Goal: Use online tool/utility: Utilize a website feature to perform a specific function

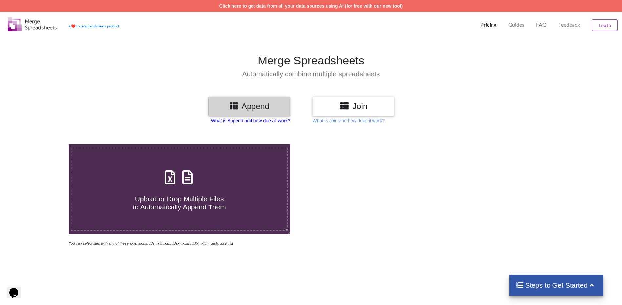
click at [238, 121] on p "What is Append and how does it work?" at bounding box center [250, 121] width 79 height 7
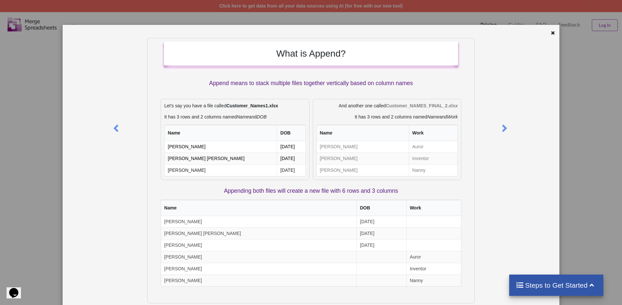
click at [550, 33] on icon at bounding box center [553, 32] width 6 height 5
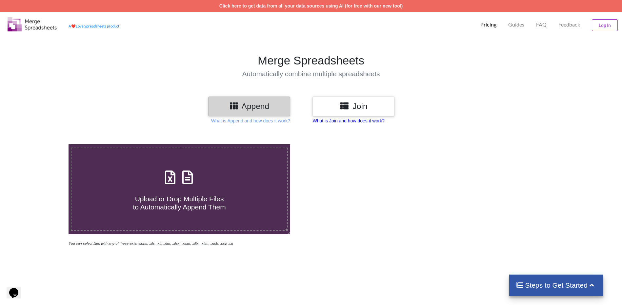
click at [347, 122] on p "What is Join and how does it work?" at bounding box center [348, 121] width 72 height 7
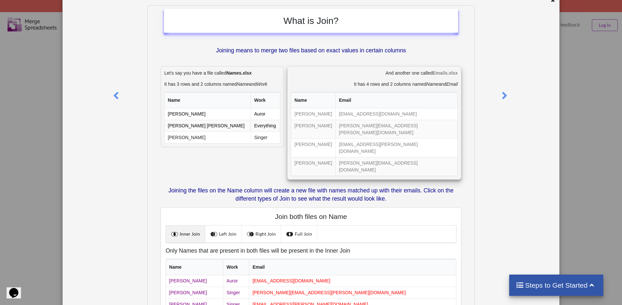
scroll to position [66, 0]
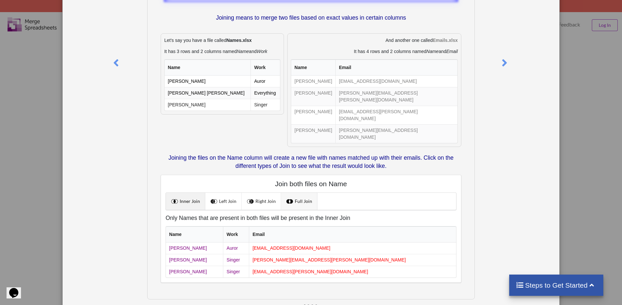
click at [288, 197] on span at bounding box center [290, 201] width 9 height 9
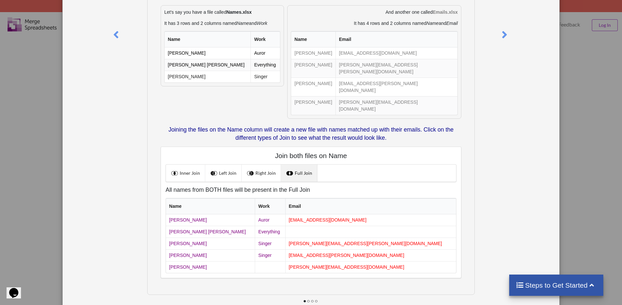
scroll to position [0, 0]
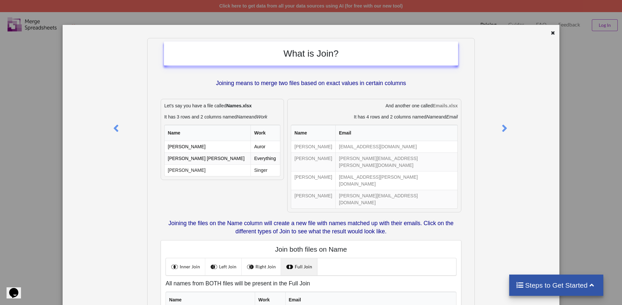
click at [544, 285] on h4 "Steps to Get Started" at bounding box center [556, 286] width 81 height 8
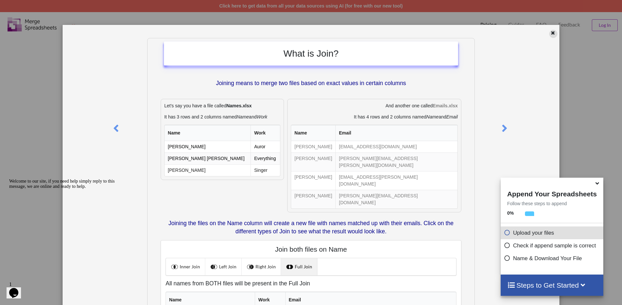
click at [550, 32] on icon at bounding box center [553, 32] width 6 height 5
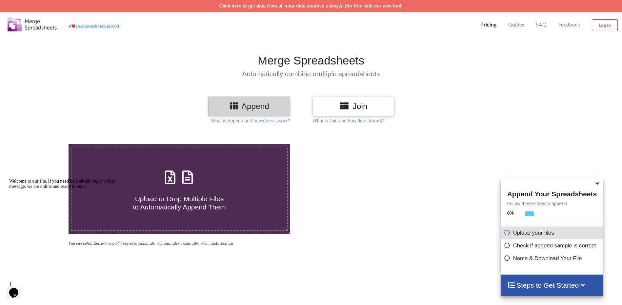
click at [351, 108] on h3 "Join" at bounding box center [353, 107] width 72 height 10
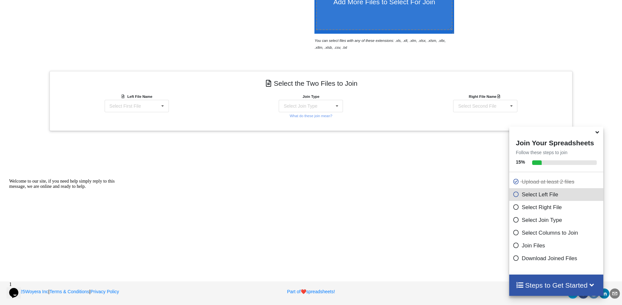
scroll to position [202, 0]
click at [149, 105] on div "Select First File System security plan annex template.xlsx : Info NVC - System …" at bounding box center [137, 105] width 64 height 12
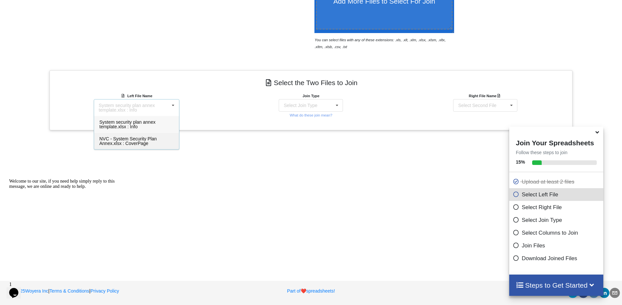
click at [136, 141] on span "NVC - System Security Plan Annex.xlsx : CoverPage" at bounding box center [127, 141] width 57 height 10
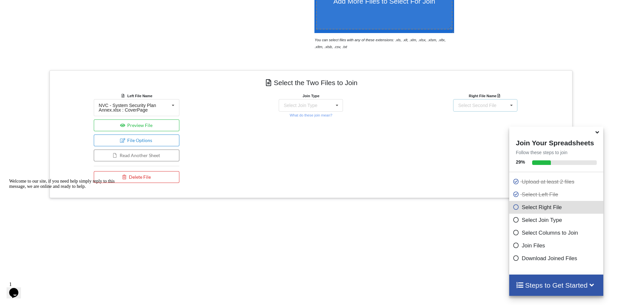
click at [472, 104] on div "Select Second File" at bounding box center [477, 105] width 38 height 5
click at [465, 124] on span "System security plan annex template.xlsx : Info" at bounding box center [476, 125] width 56 height 10
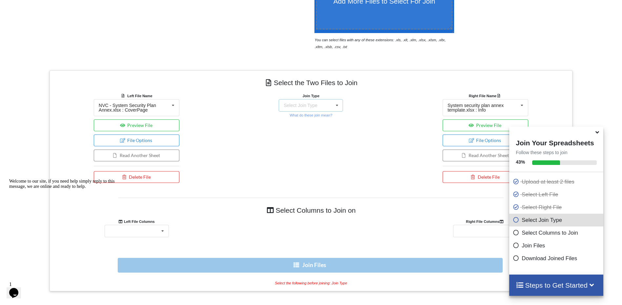
click at [309, 106] on div "Select Join Type" at bounding box center [299, 105] width 33 height 5
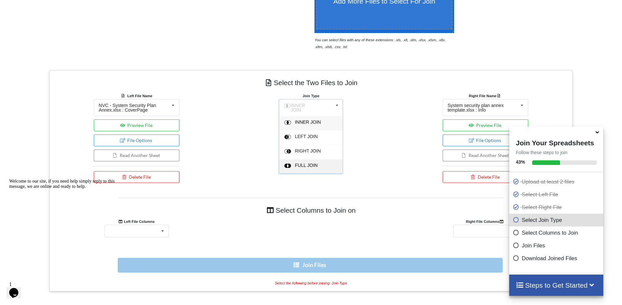
click at [308, 163] on span "FULL JOIN" at bounding box center [306, 165] width 23 height 5
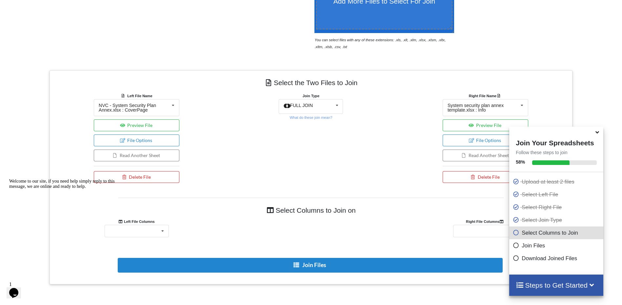
click at [597, 133] on icon at bounding box center [597, 131] width 7 height 6
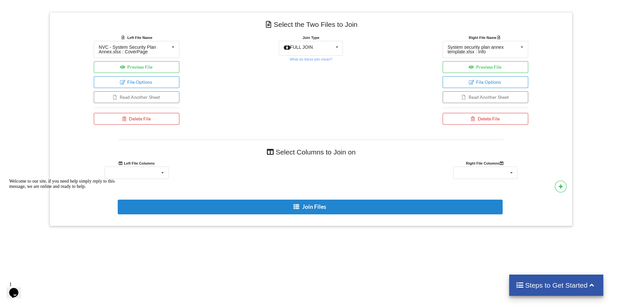
scroll to position [267, 0]
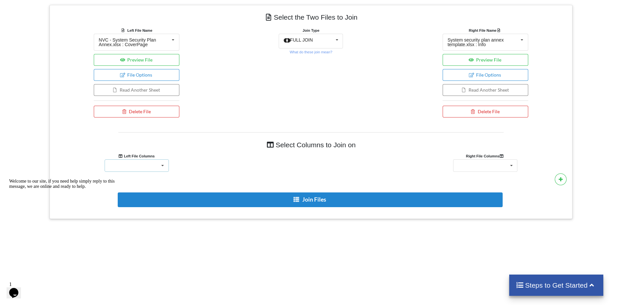
click at [158, 164] on icon at bounding box center [163, 166] width 10 height 12
click at [162, 165] on icon at bounding box center [163, 166] width 10 height 12
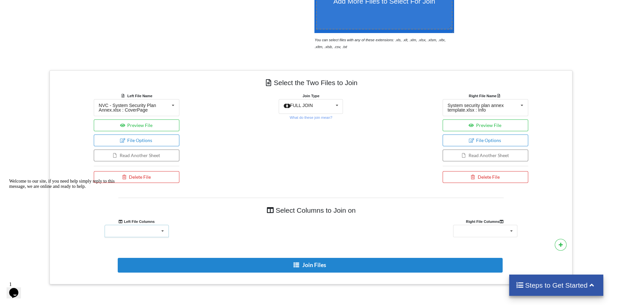
scroll to position [234, 0]
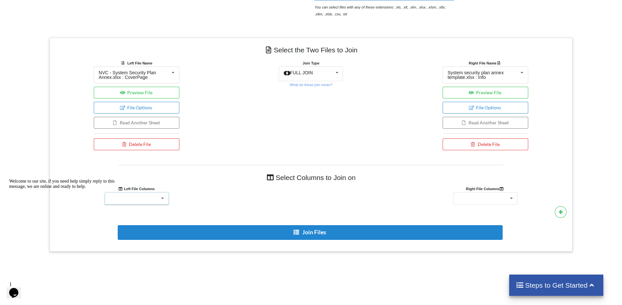
click at [144, 199] on div at bounding box center [137, 198] width 64 height 12
click at [161, 197] on icon at bounding box center [163, 199] width 10 height 12
click at [138, 202] on div at bounding box center [137, 198] width 64 height 12
click at [136, 199] on div at bounding box center [137, 198] width 64 height 12
drag, startPoint x: 12, startPoint y: 226, endPoint x: 19, endPoint y: 402, distance: 176.5
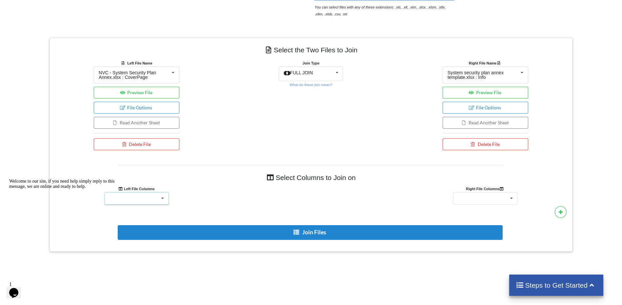
click at [9, 179] on icon "Chat attention grabber" at bounding box center [9, 179] width 0 height 0
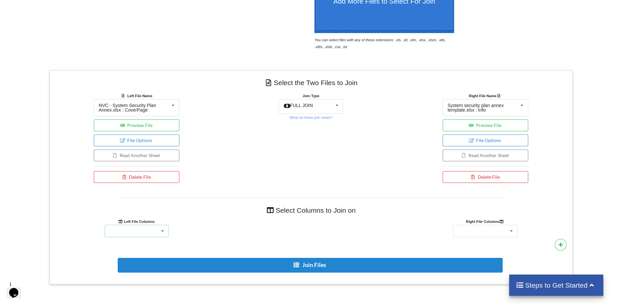
click at [143, 229] on div at bounding box center [137, 231] width 64 height 12
click at [293, 148] on div "Join Type FULL JOIN INNER JOIN LEFT JOIN RIGHT JOIN FULL JOIN What do these joi…" at bounding box center [311, 139] width 174 height 94
click at [139, 125] on button "Preview File" at bounding box center [137, 126] width 86 height 12
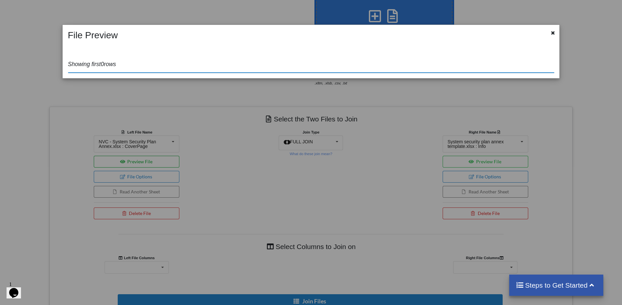
scroll to position [159, 0]
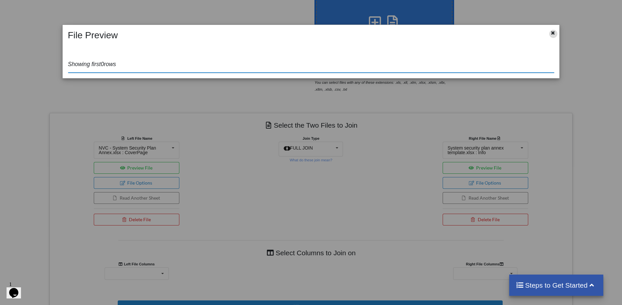
click at [551, 31] on icon at bounding box center [553, 32] width 6 height 5
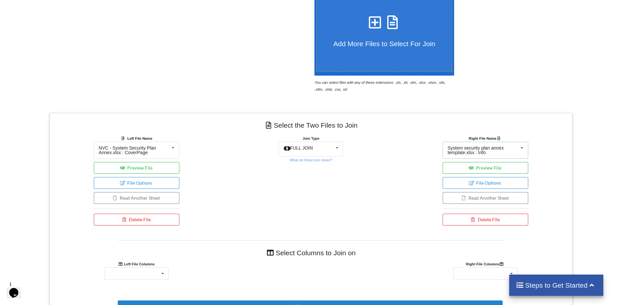
click at [491, 149] on div "System security plan annex template.xlsx : Info" at bounding box center [482, 150] width 71 height 9
click at [363, 161] on div "Join Type FULL JOIN INNER JOIN LEFT JOIN RIGHT JOIN FULL JOIN What do these joi…" at bounding box center [311, 182] width 174 height 94
click at [488, 167] on button "Preview File" at bounding box center [485, 168] width 86 height 12
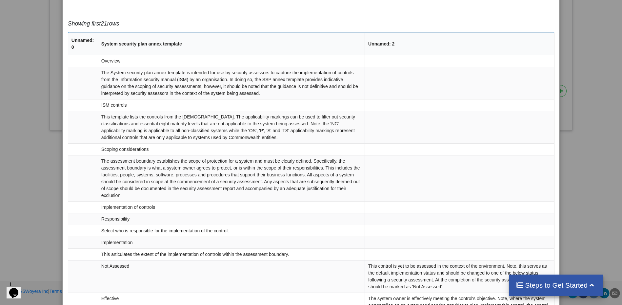
scroll to position [0, 0]
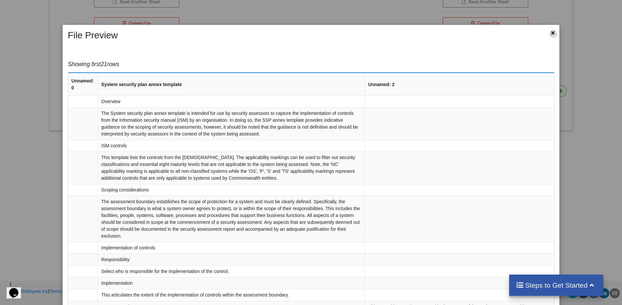
click at [550, 32] on icon at bounding box center [553, 32] width 6 height 5
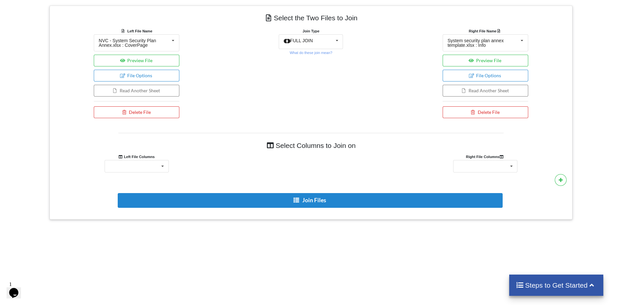
scroll to position [257, 0]
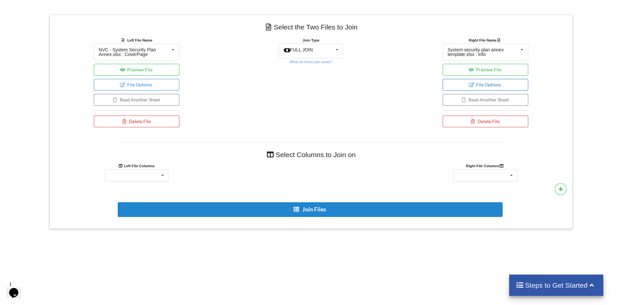
click at [489, 84] on button "File Options" at bounding box center [485, 85] width 86 height 12
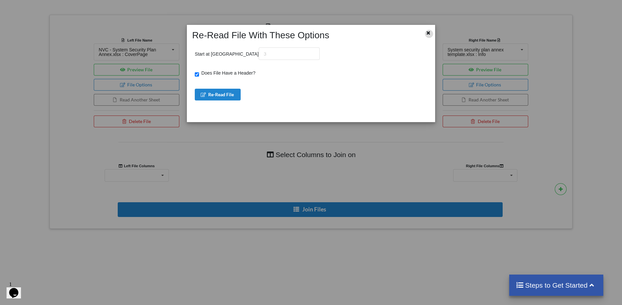
click at [428, 33] on icon at bounding box center [428, 32] width 6 height 5
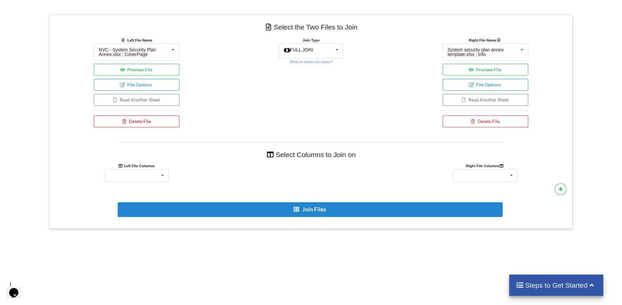
click at [141, 123] on button "Delete File" at bounding box center [137, 122] width 86 height 12
click at [135, 97] on button "Delete File" at bounding box center [137, 102] width 35 height 12
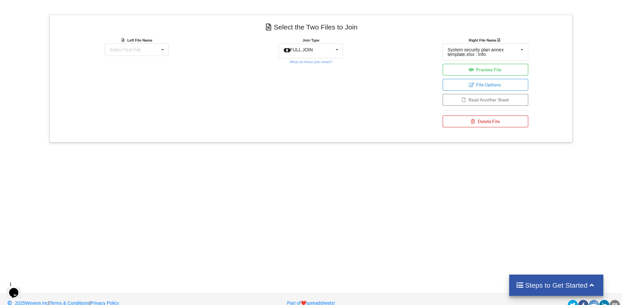
click at [486, 122] on button "Delete File" at bounding box center [485, 122] width 86 height 12
click at [480, 100] on button "Delete File" at bounding box center [486, 102] width 35 height 12
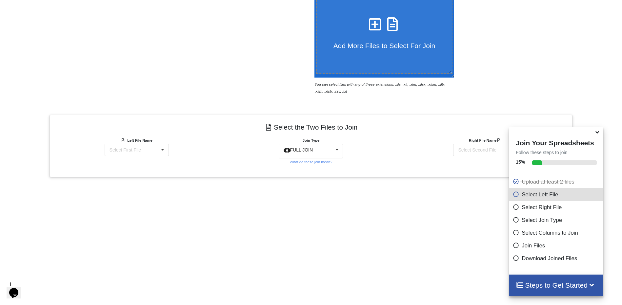
scroll to position [204, 0]
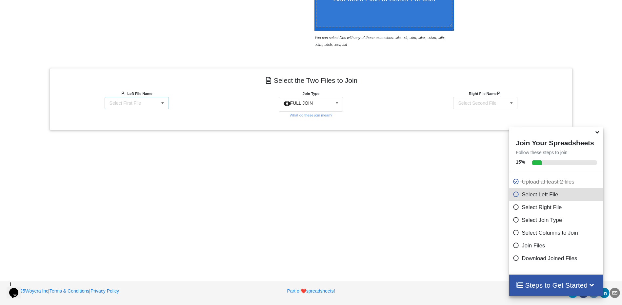
click at [138, 104] on div "Select First File" at bounding box center [124, 103] width 31 height 5
click at [134, 122] on span "NVC - System Security Plan Annex.xlsx : SSP-A" at bounding box center [127, 122] width 57 height 10
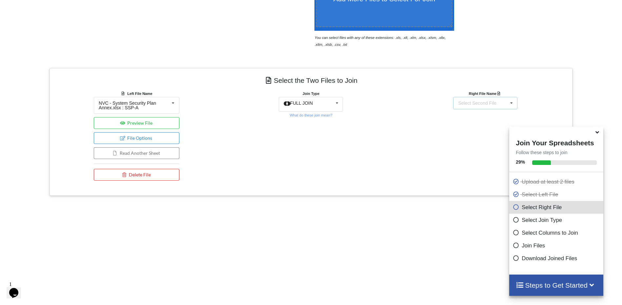
click at [479, 98] on div "Select Second File NVC - System Security Plan Annex.xlsx : SSP-A System securit…" at bounding box center [485, 103] width 64 height 12
click at [476, 140] on span "System security plan annex template.xlsx : Controls - [DATE]" at bounding box center [481, 139] width 66 height 10
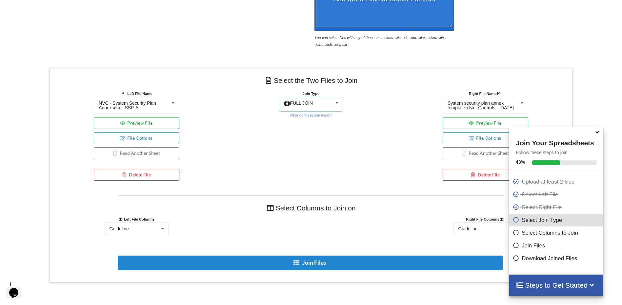
click at [310, 104] on span "FULL JOIN" at bounding box center [301, 103] width 23 height 5
click at [311, 161] on span "FULL JOIN" at bounding box center [307, 160] width 24 height 5
click at [307, 115] on small "What do these join mean?" at bounding box center [310, 115] width 43 height 4
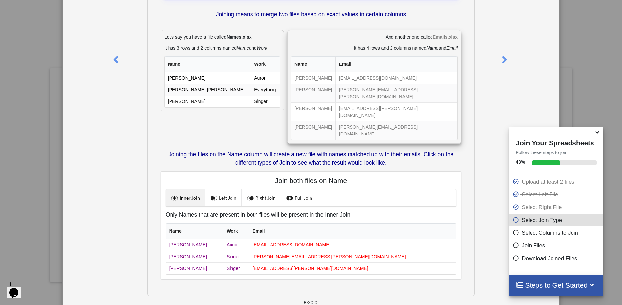
scroll to position [70, 0]
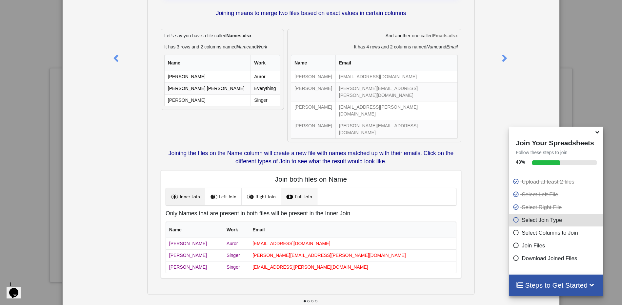
click at [302, 188] on link "Full Join" at bounding box center [299, 196] width 36 height 17
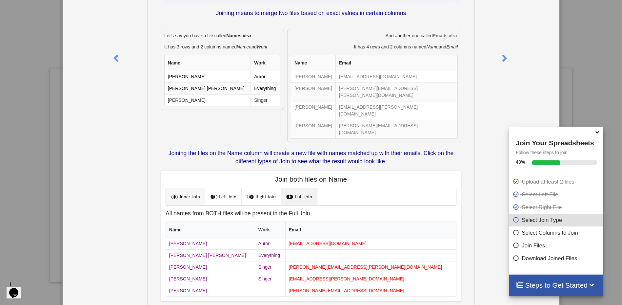
click at [186, 188] on link "Inner Join" at bounding box center [185, 196] width 39 height 17
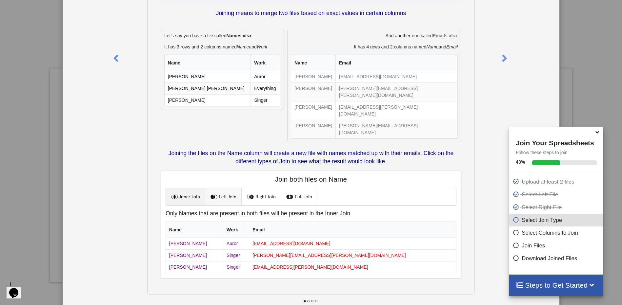
click at [225, 188] on link "Left Join" at bounding box center [223, 196] width 36 height 17
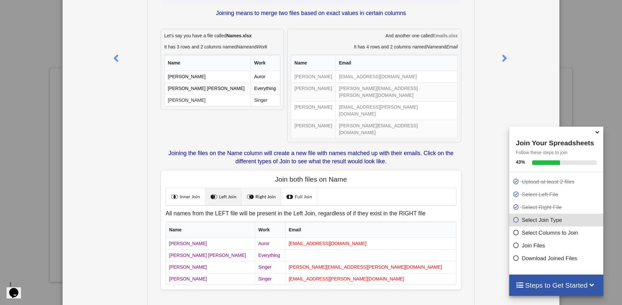
click at [265, 188] on link "Right Join" at bounding box center [261, 196] width 39 height 17
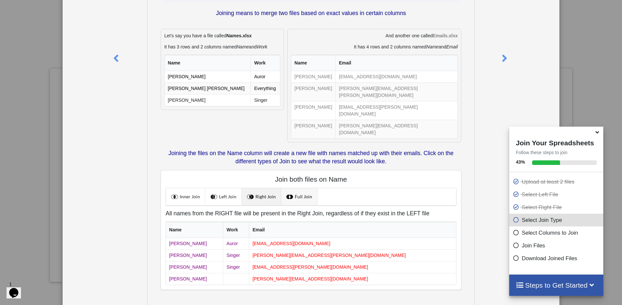
click at [297, 188] on link "Full Join" at bounding box center [299, 196] width 36 height 17
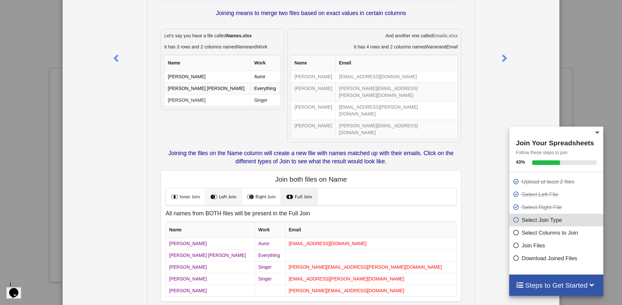
click at [223, 188] on link "Left Join" at bounding box center [223, 196] width 36 height 17
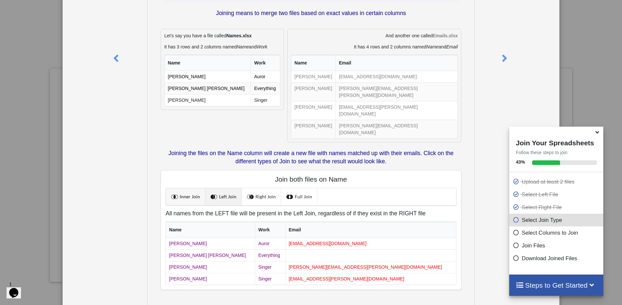
click at [185, 188] on link "Inner Join" at bounding box center [185, 196] width 39 height 17
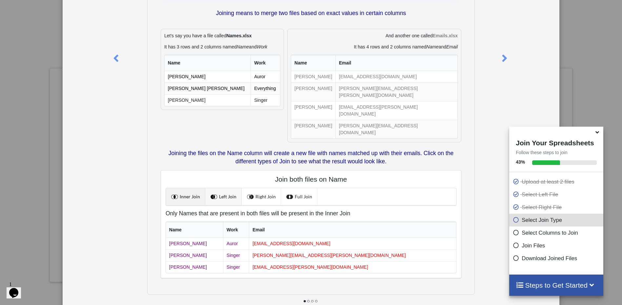
click at [224, 188] on link "Left Join" at bounding box center [223, 196] width 36 height 17
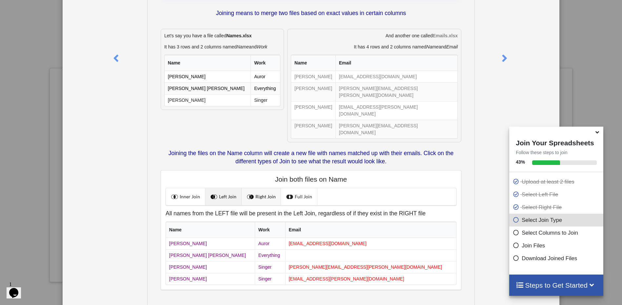
click at [262, 188] on link "Right Join" at bounding box center [261, 196] width 39 height 17
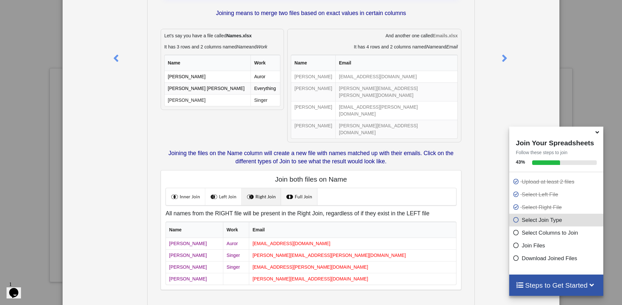
click at [296, 188] on link "Full Join" at bounding box center [299, 196] width 36 height 17
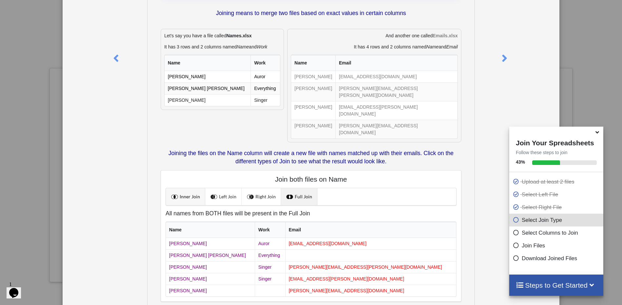
click at [186, 188] on link "Inner Join" at bounding box center [185, 196] width 39 height 17
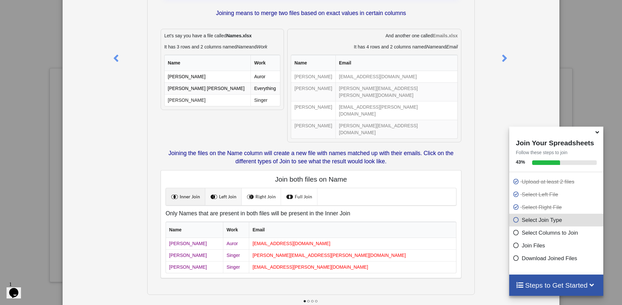
click at [224, 188] on link "Left Join" at bounding box center [223, 196] width 36 height 17
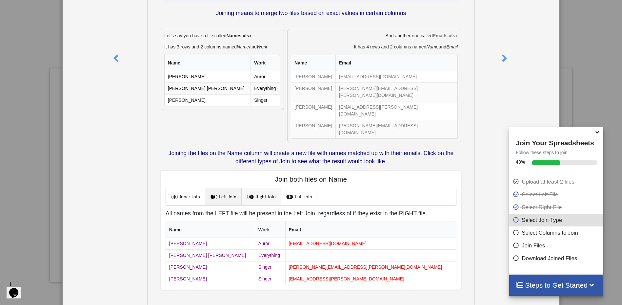
click at [264, 188] on link "Right Join" at bounding box center [261, 196] width 39 height 17
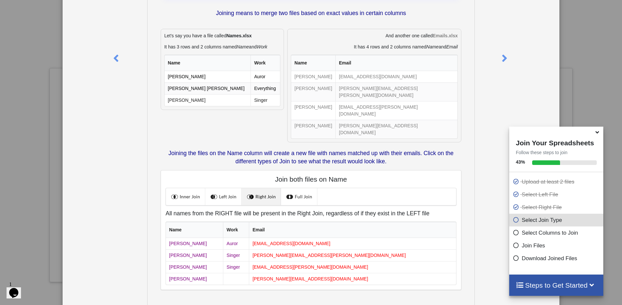
click at [260, 188] on link "Right Join" at bounding box center [261, 196] width 39 height 17
click at [297, 188] on link "Full Join" at bounding box center [299, 196] width 36 height 17
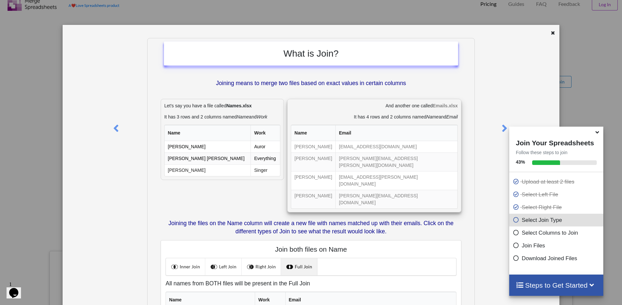
scroll to position [0, 0]
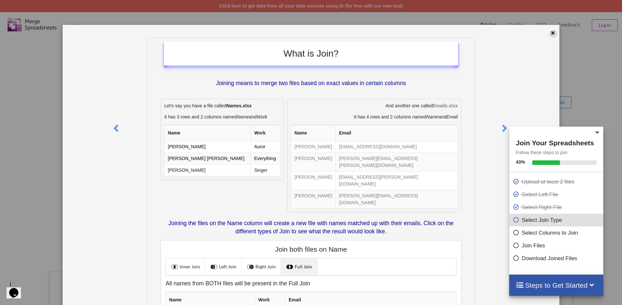
click at [550, 33] on icon at bounding box center [553, 32] width 6 height 5
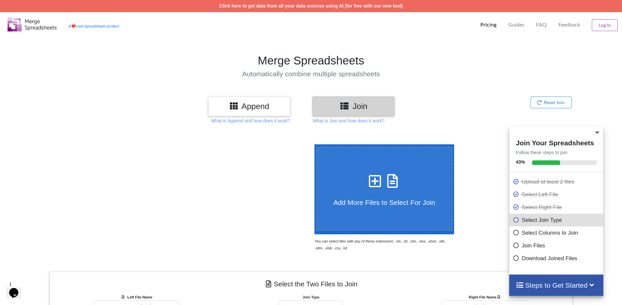
click at [260, 107] on h3 "Append" at bounding box center [249, 107] width 72 height 10
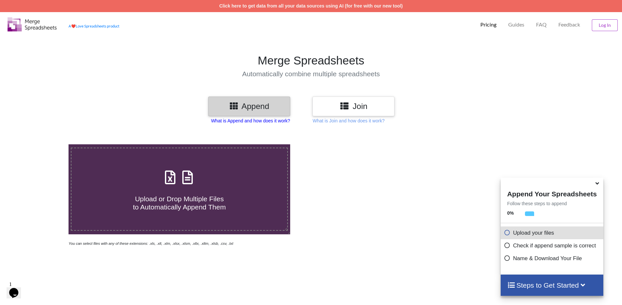
click at [262, 120] on p "What is Append and how does it work?" at bounding box center [250, 121] width 79 height 7
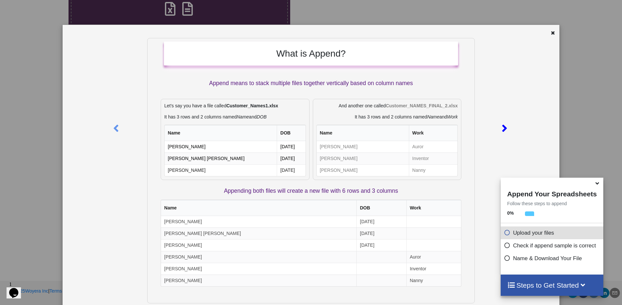
click at [500, 127] on icon at bounding box center [504, 125] width 13 height 11
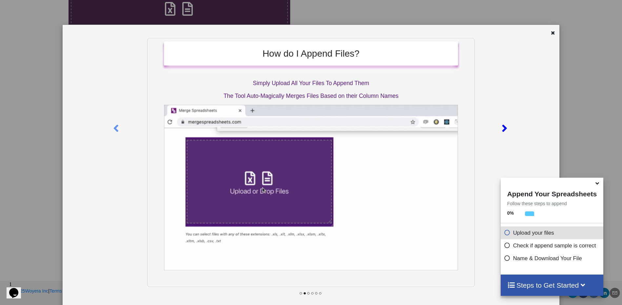
click at [501, 127] on icon at bounding box center [504, 125] width 13 height 11
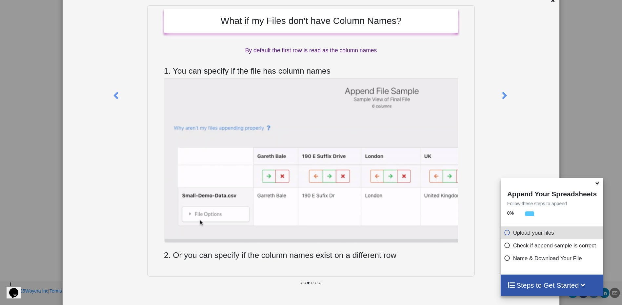
scroll to position [33, 0]
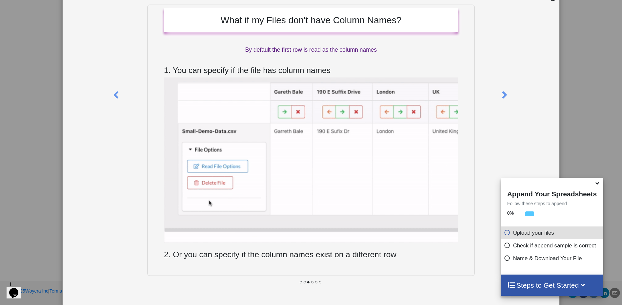
click at [597, 185] on icon at bounding box center [597, 183] width 7 height 6
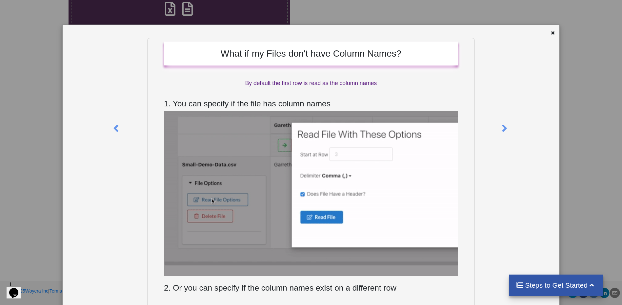
scroll to position [38, 0]
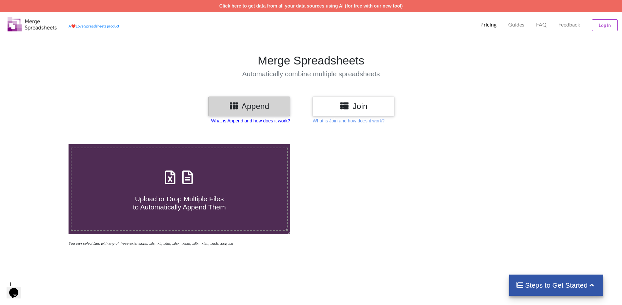
click at [263, 120] on p "What is Append and how does it work?" at bounding box center [250, 121] width 79 height 7
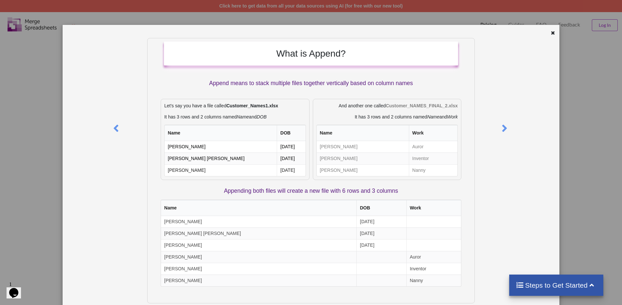
click at [550, 32] on icon at bounding box center [553, 32] width 6 height 5
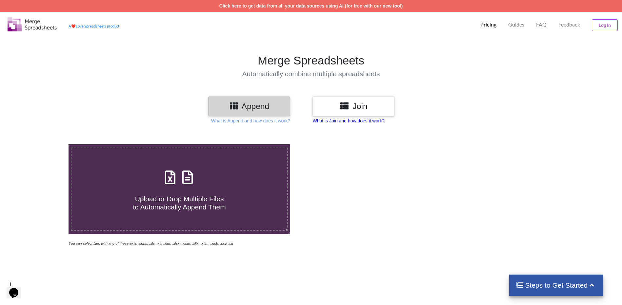
click at [355, 121] on p "What is Join and how does it work?" at bounding box center [348, 121] width 72 height 7
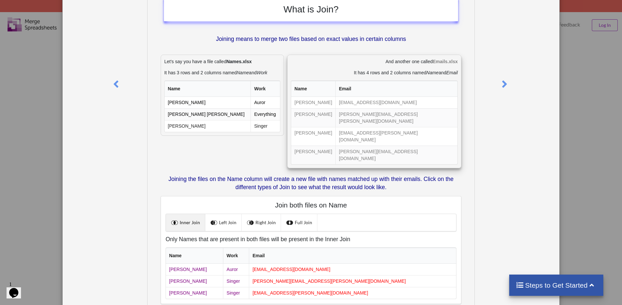
scroll to position [66, 0]
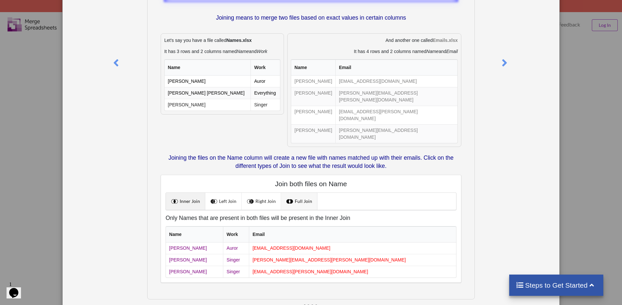
click at [304, 193] on link "Full Join" at bounding box center [299, 201] width 36 height 17
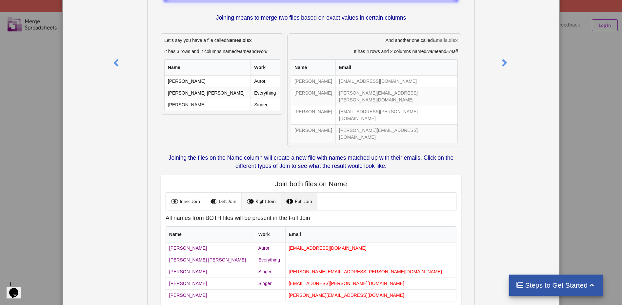
click at [263, 193] on link "Right Join" at bounding box center [261, 201] width 39 height 17
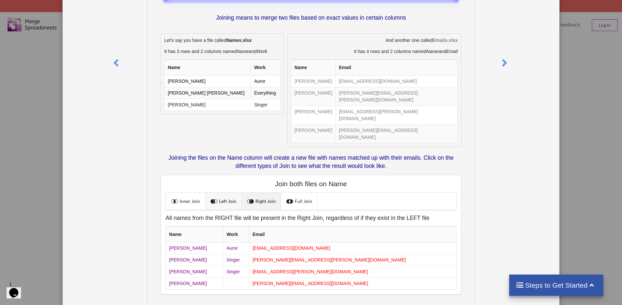
click at [225, 193] on link "Left Join" at bounding box center [223, 201] width 36 height 17
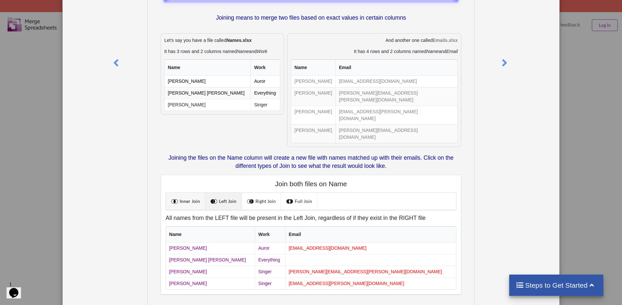
click at [192, 193] on link "Inner Join" at bounding box center [185, 201] width 39 height 17
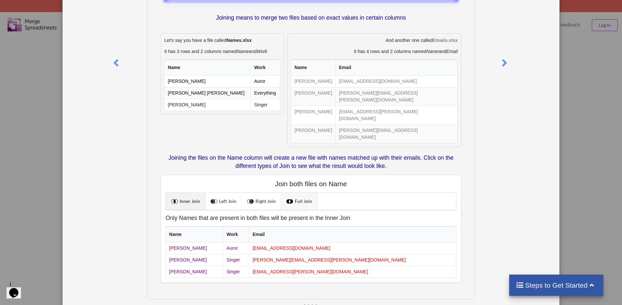
click at [301, 193] on link "Full Join" at bounding box center [299, 201] width 36 height 17
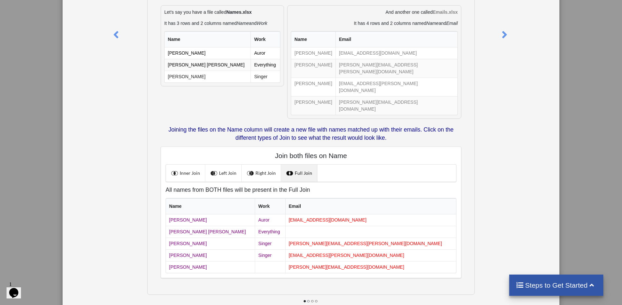
scroll to position [98, 0]
click at [502, 34] on icon at bounding box center [504, 31] width 13 height 11
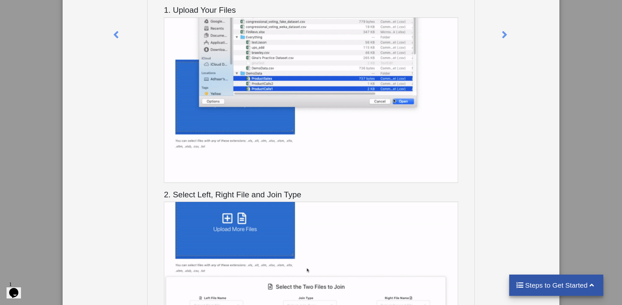
scroll to position [0, 0]
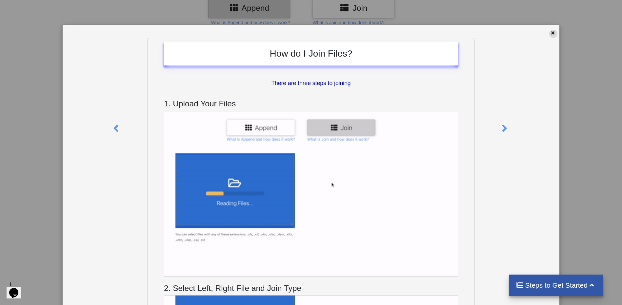
click at [550, 33] on icon at bounding box center [553, 32] width 6 height 5
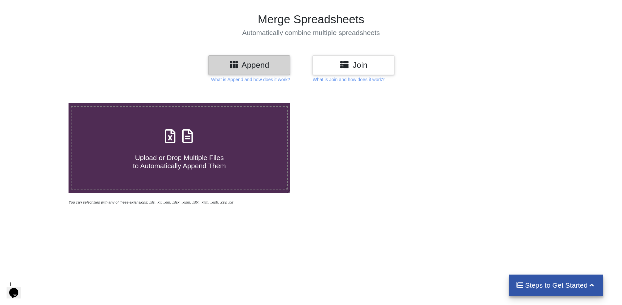
scroll to position [33, 0]
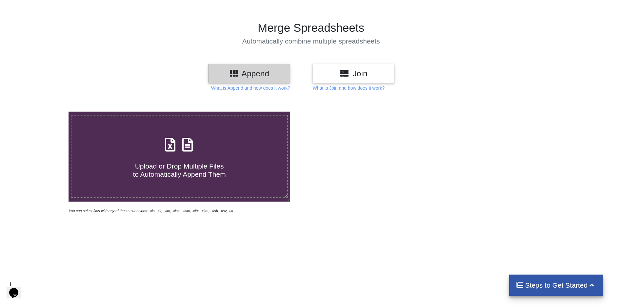
click at [349, 74] on icon at bounding box center [345, 73] width 10 height 8
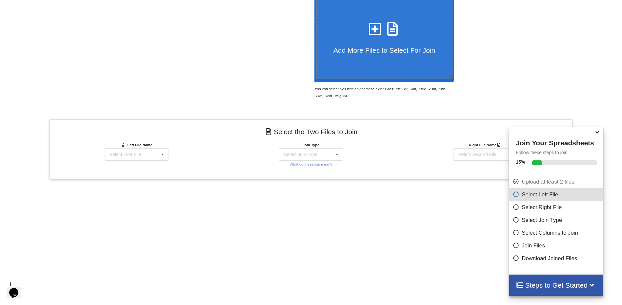
scroll to position [202, 0]
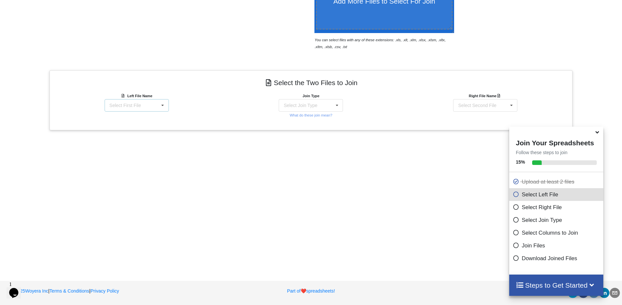
click at [147, 105] on div "Select First File NVC - System Security Plan Annex.xlsx : SSP-A System security…" at bounding box center [137, 105] width 64 height 12
click at [138, 124] on span "NVC - System Security Plan Annex.xlsx : SSP-A" at bounding box center [127, 125] width 57 height 10
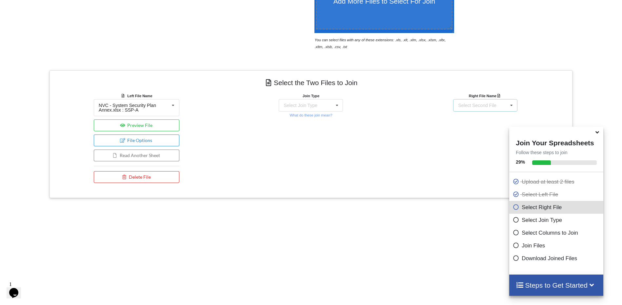
click at [476, 103] on div "Select Second File" at bounding box center [477, 105] width 38 height 5
click at [476, 141] on span "System security plan annex template.xlsx : Controls - [DATE]" at bounding box center [481, 141] width 66 height 10
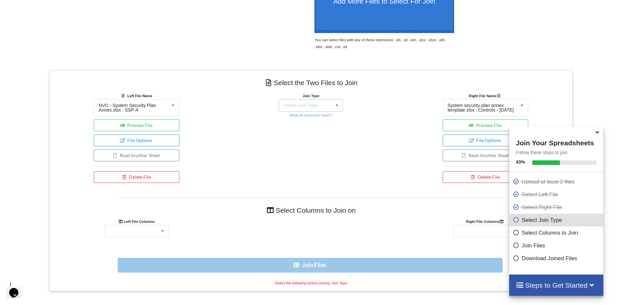
click at [322, 107] on div "Select Join Type INNER JOIN LEFT JOIN RIGHT JOIN FULL JOIN" at bounding box center [311, 105] width 64 height 12
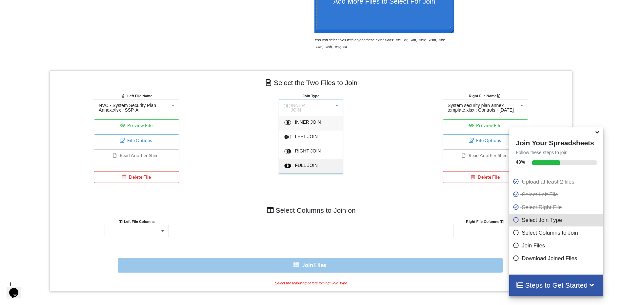
click at [303, 163] on span "FULL JOIN" at bounding box center [306, 165] width 23 height 5
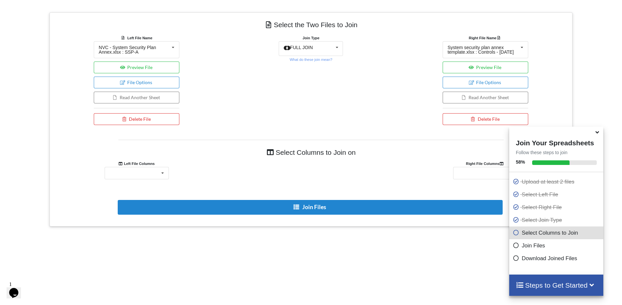
scroll to position [267, 0]
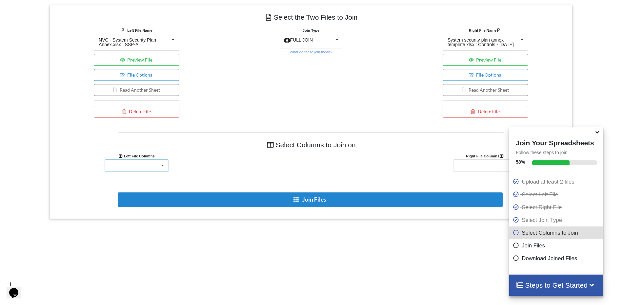
click at [155, 170] on div "Guideline Section Topic Identifier Revision Updated NC OS P S TS ML1 ML2 ML3 De…" at bounding box center [137, 166] width 64 height 12
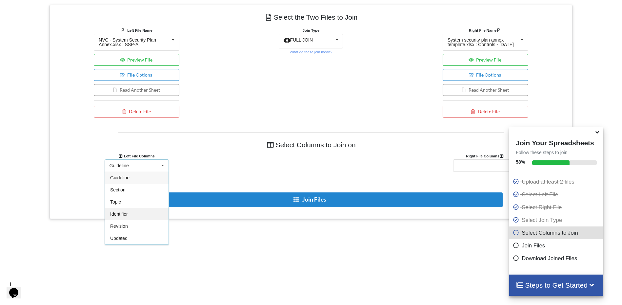
click at [135, 217] on div "Identifier" at bounding box center [137, 214] width 64 height 12
click at [475, 169] on div "Guideline Section Topic Identifier Revision Updated NC OS P S TS ML1 ML2 ML3 De…" at bounding box center [485, 166] width 64 height 12
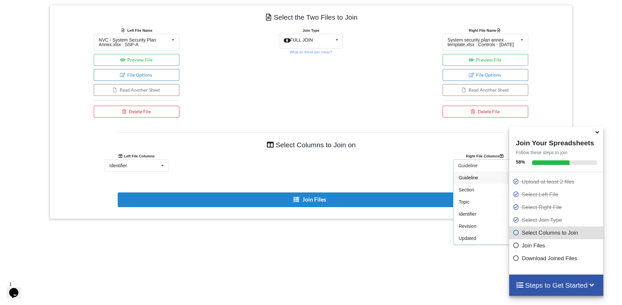
click at [469, 217] on span "Identifier" at bounding box center [468, 214] width 18 height 5
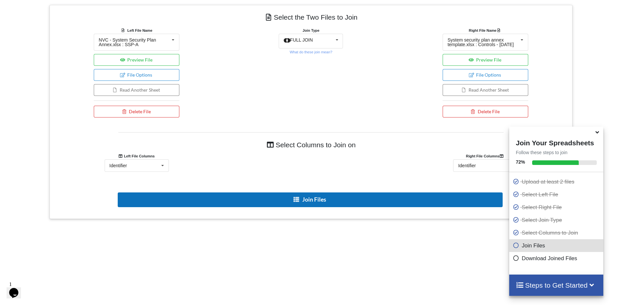
click at [312, 204] on button "Join Files" at bounding box center [310, 200] width 385 height 15
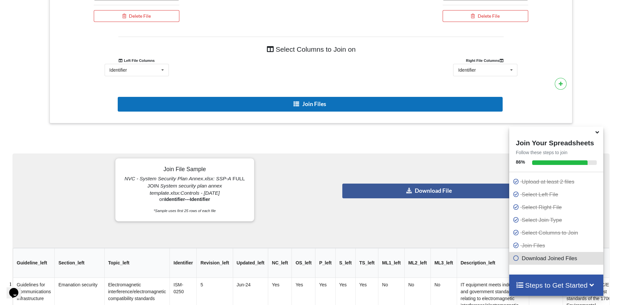
scroll to position [379, 0]
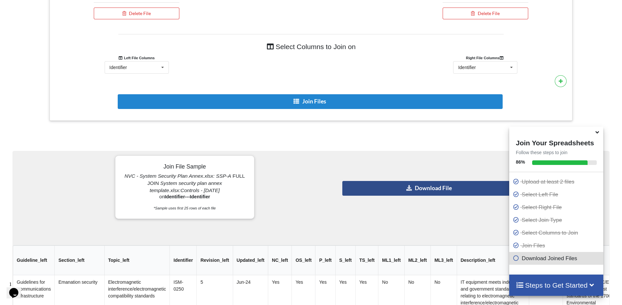
click at [430, 191] on button "Download File" at bounding box center [429, 188] width 174 height 15
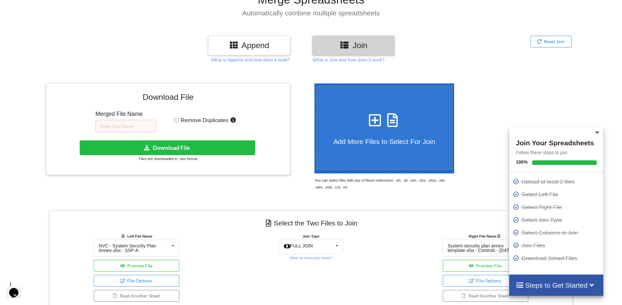
scroll to position [66, 0]
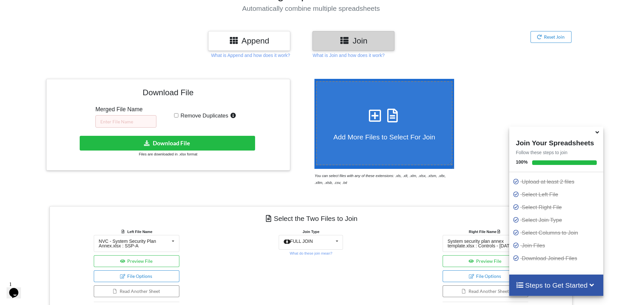
click at [177, 116] on input "Remove Duplicates" at bounding box center [176, 115] width 4 height 4
click at [177, 115] on input "Remove Duplicates" at bounding box center [176, 115] width 4 height 4
click at [176, 115] on input "Remove Duplicates" at bounding box center [176, 115] width 4 height 4
click at [177, 116] on input "Remove Duplicates" at bounding box center [176, 115] width 4 height 4
checkbox input "false"
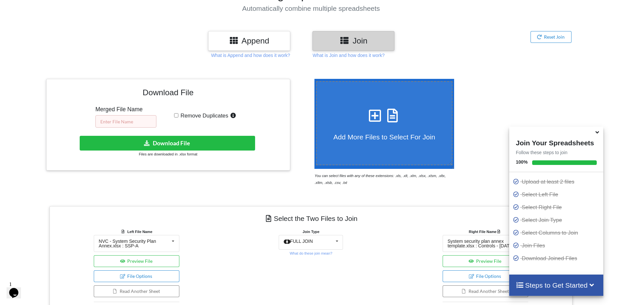
click at [135, 120] on input "text" at bounding box center [125, 121] width 61 height 12
click at [133, 121] on input "text" at bounding box center [125, 121] width 61 height 12
type input "Merged Annex"
click at [173, 144] on button "Download File" at bounding box center [168, 143] width 176 height 15
